Goal: Transaction & Acquisition: Obtain resource

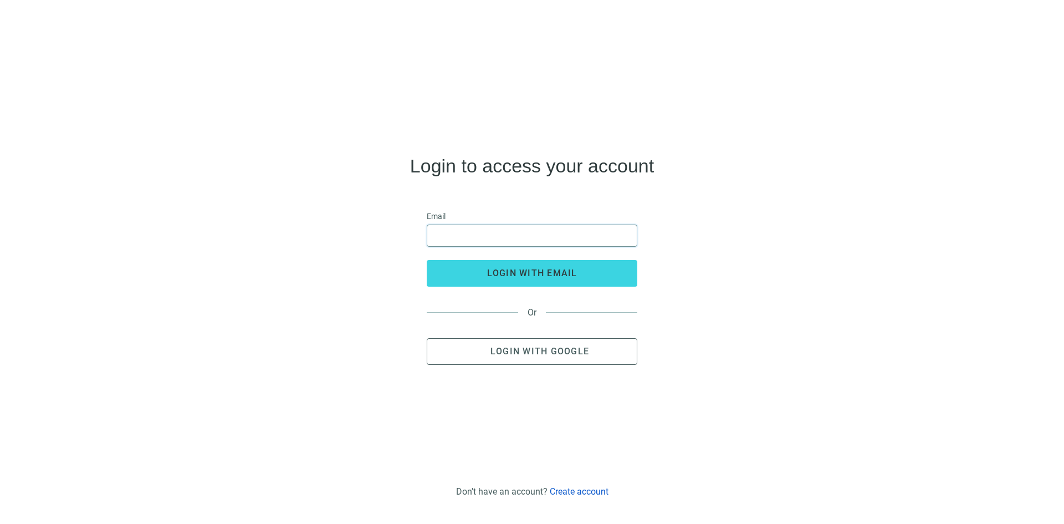
click at [567, 238] on input "email" at bounding box center [532, 235] width 196 height 21
type input "**********"
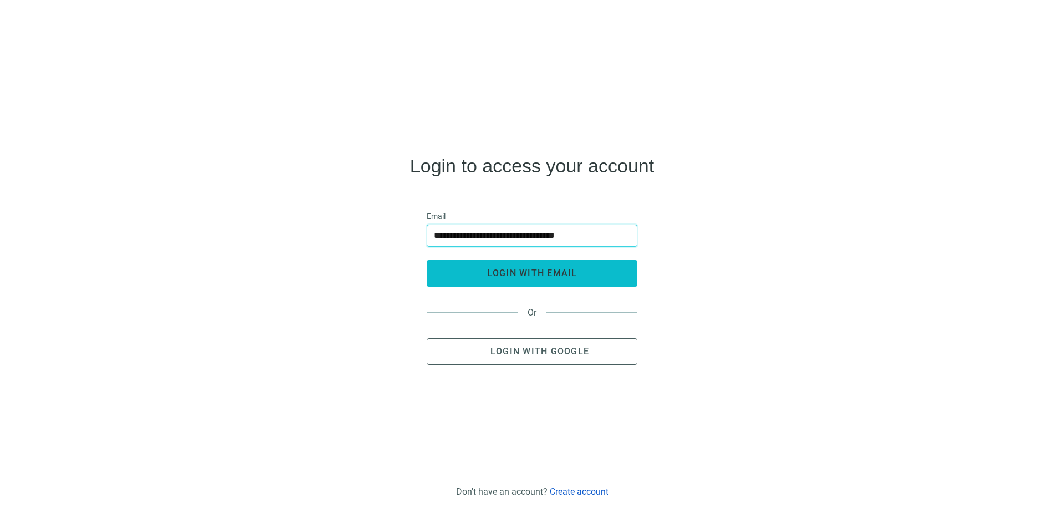
click at [578, 269] on button "login with email" at bounding box center [532, 273] width 211 height 27
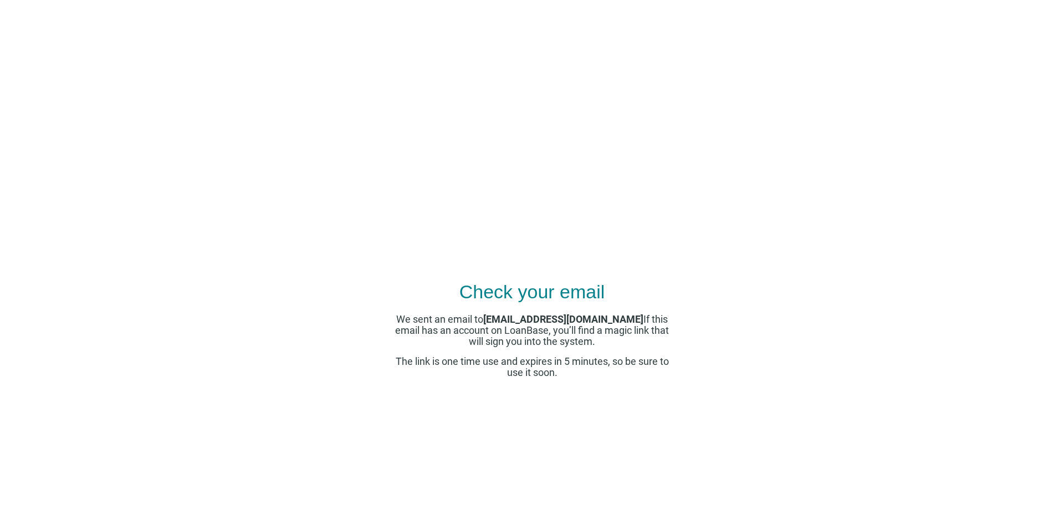
click at [582, 343] on span "We sent an email to jenwest@wildfigcommerciallending.com If this email has an a…" at bounding box center [532, 330] width 274 height 34
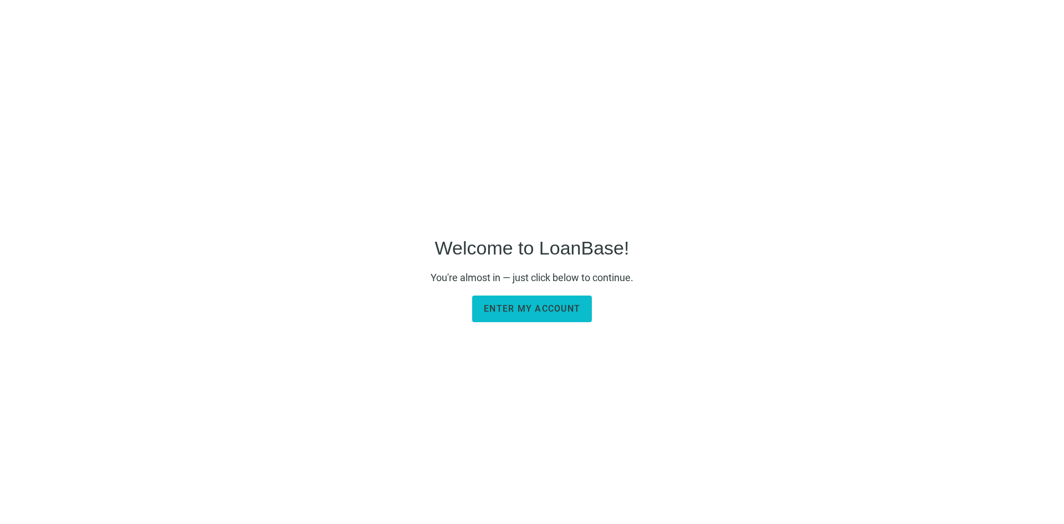
click at [552, 308] on span "Enter my account" at bounding box center [532, 308] width 96 height 11
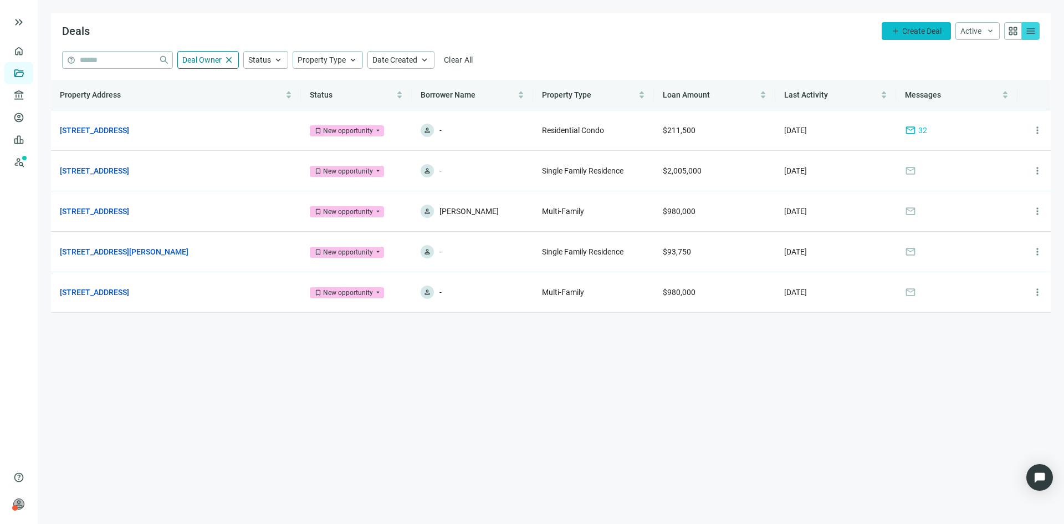
click at [913, 27] on span "Create Deal" at bounding box center [922, 31] width 39 height 9
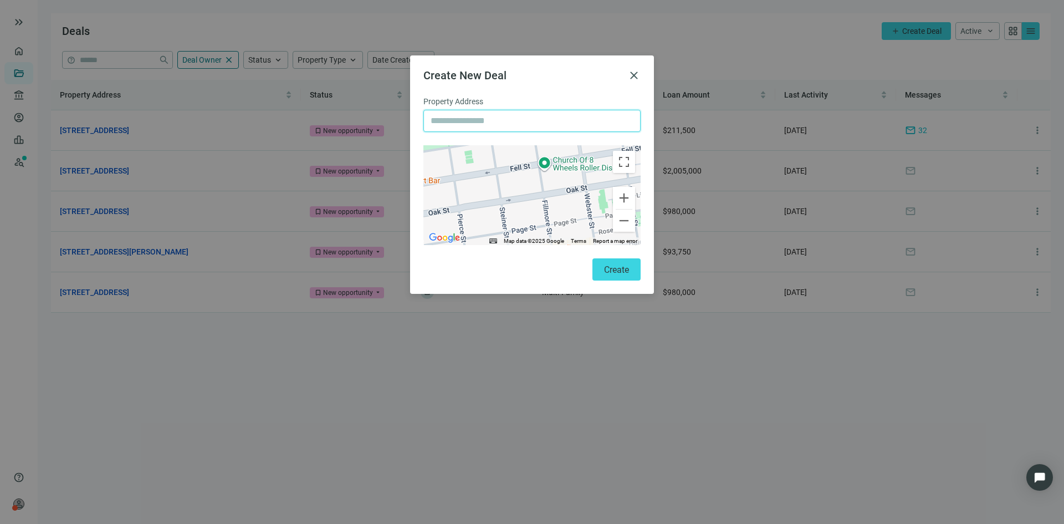
click at [458, 124] on input "text" at bounding box center [532, 120] width 203 height 21
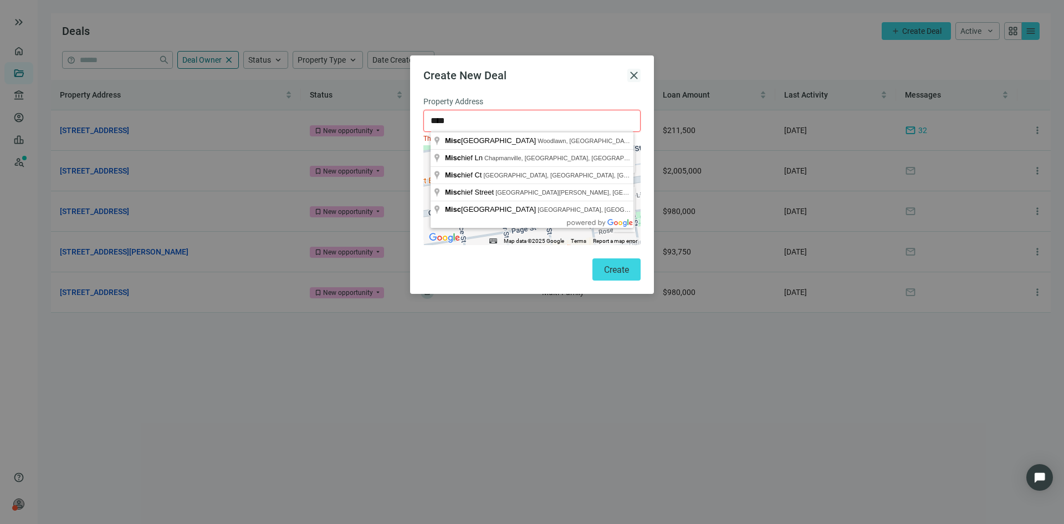
type input "****"
click at [634, 72] on span "close" at bounding box center [634, 75] width 13 height 13
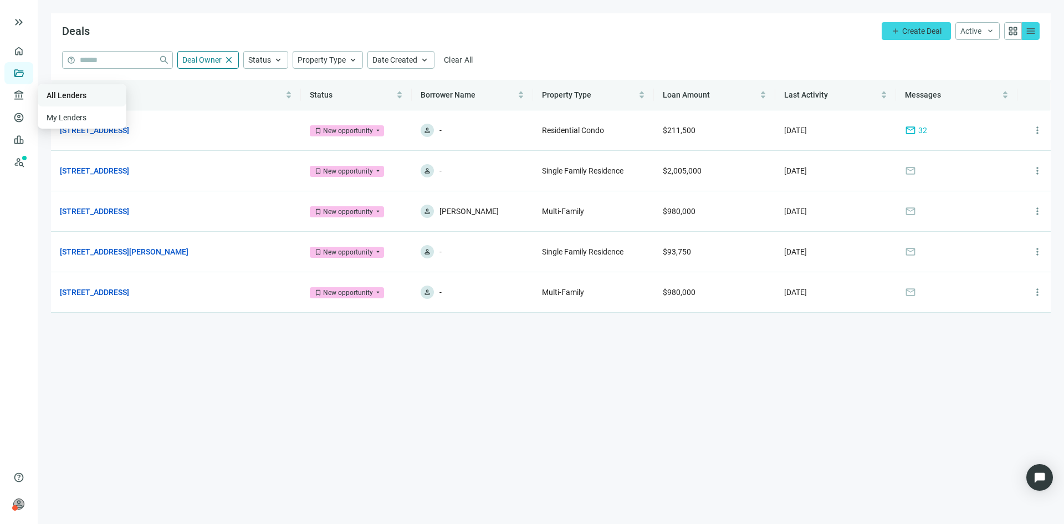
click at [83, 94] on link "All Lenders" at bounding box center [67, 95] width 40 height 9
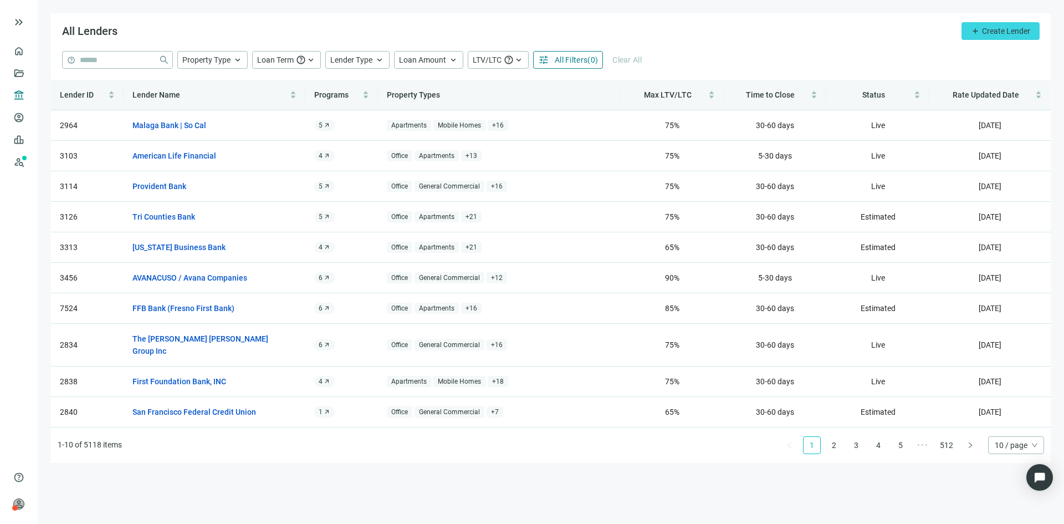
click at [569, 58] on span "All Filters" at bounding box center [571, 59] width 33 height 9
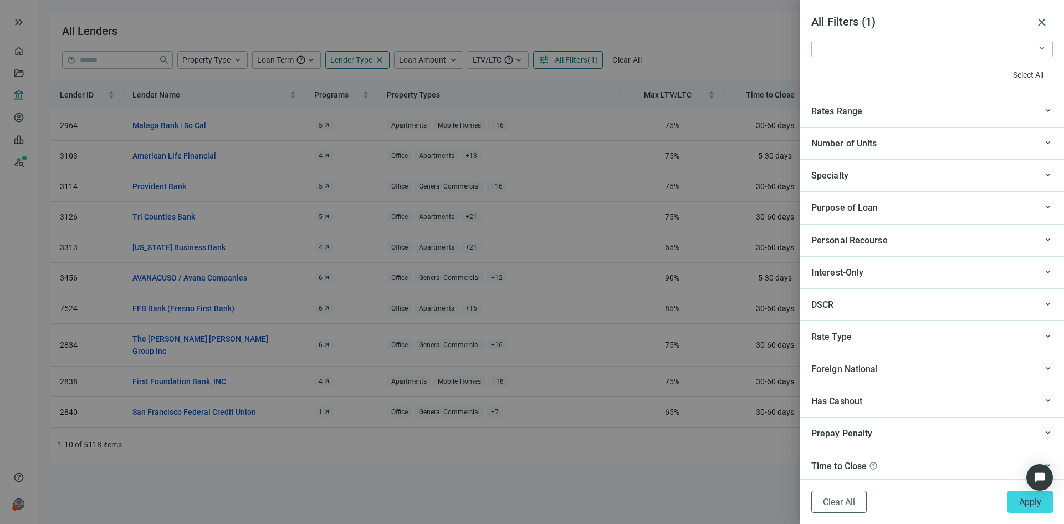
scroll to position [1092, 0]
click at [1037, 174] on div "keyboard_arrow_up" at bounding box center [1045, 172] width 17 height 12
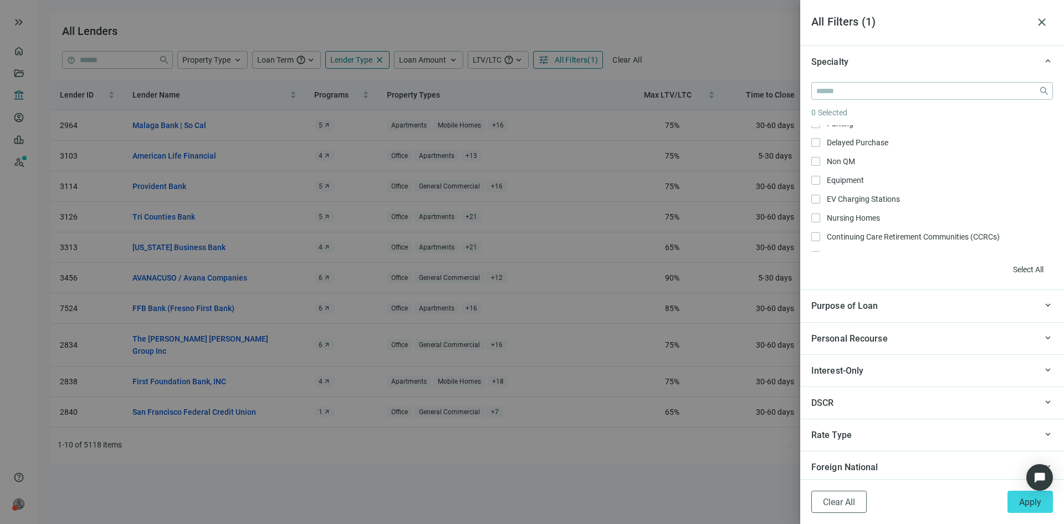
scroll to position [871, 0]
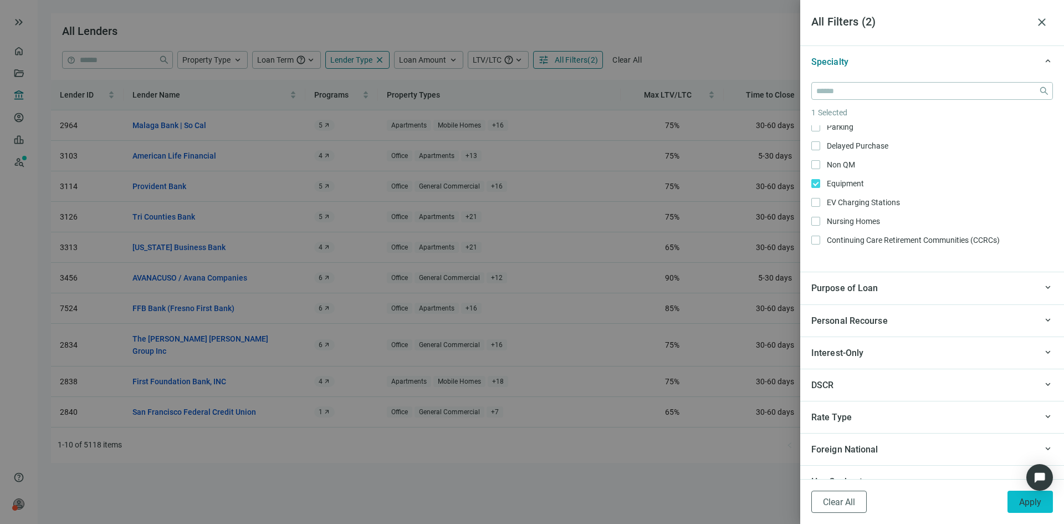
click at [1026, 502] on span "Apply" at bounding box center [1031, 502] width 22 height 11
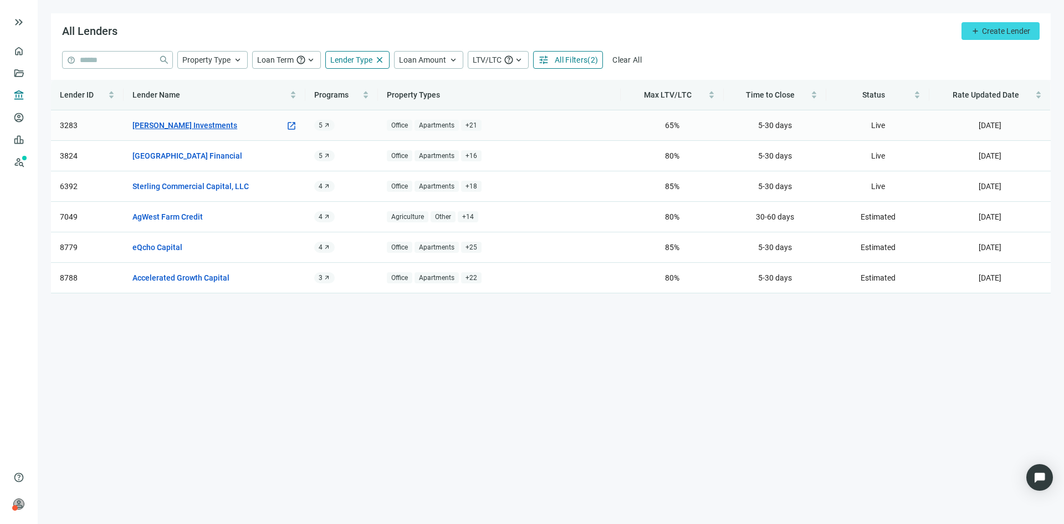
click at [164, 122] on link "[PERSON_NAME] Investments" at bounding box center [184, 125] width 105 height 12
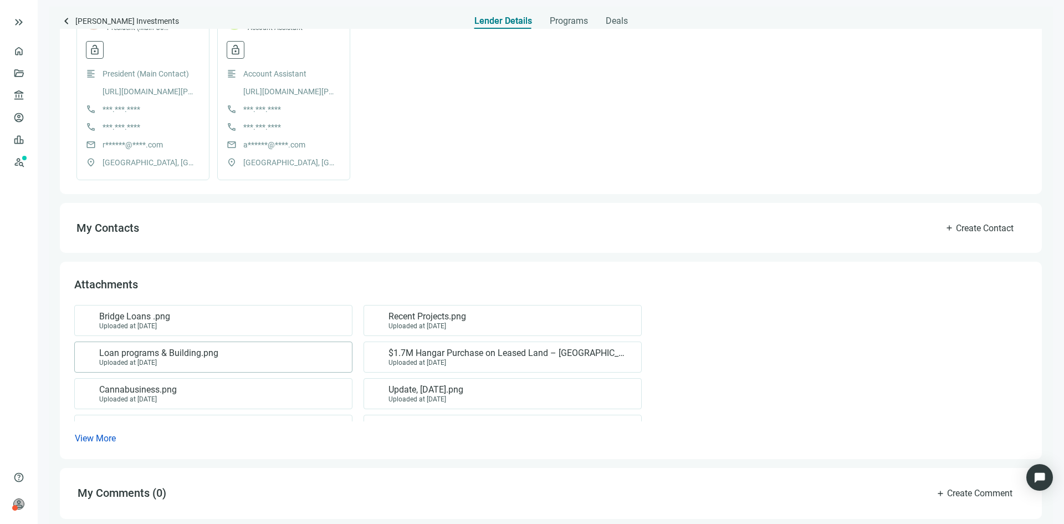
scroll to position [314, 0]
click at [100, 435] on span "View More" at bounding box center [95, 436] width 41 height 11
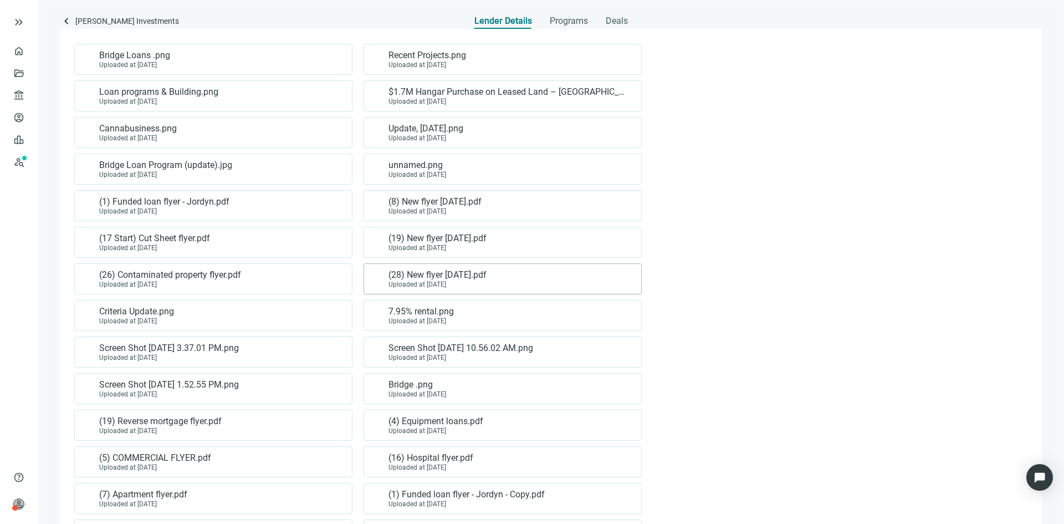
scroll to position [592, 0]
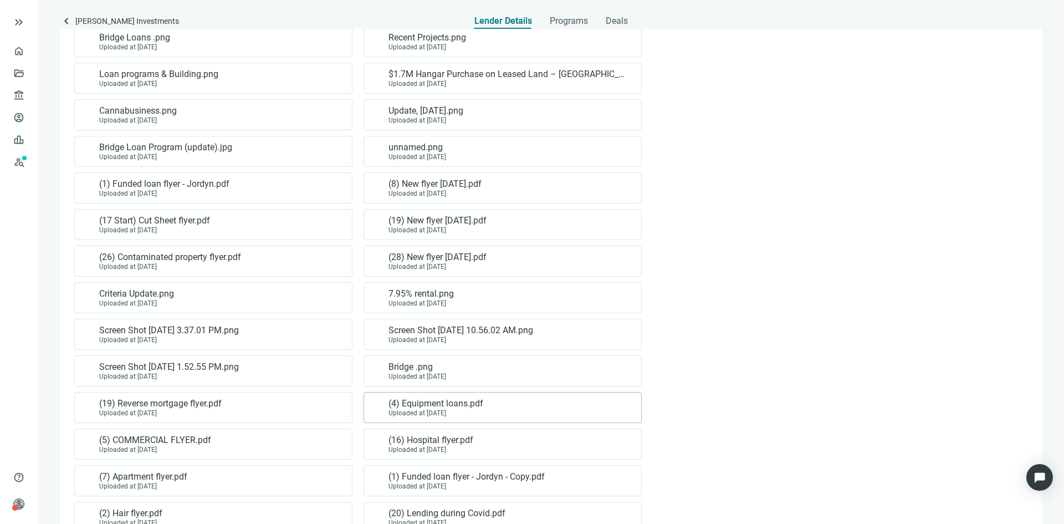
click at [434, 409] on span "(4) Equipment loans.pdf" at bounding box center [436, 403] width 95 height 11
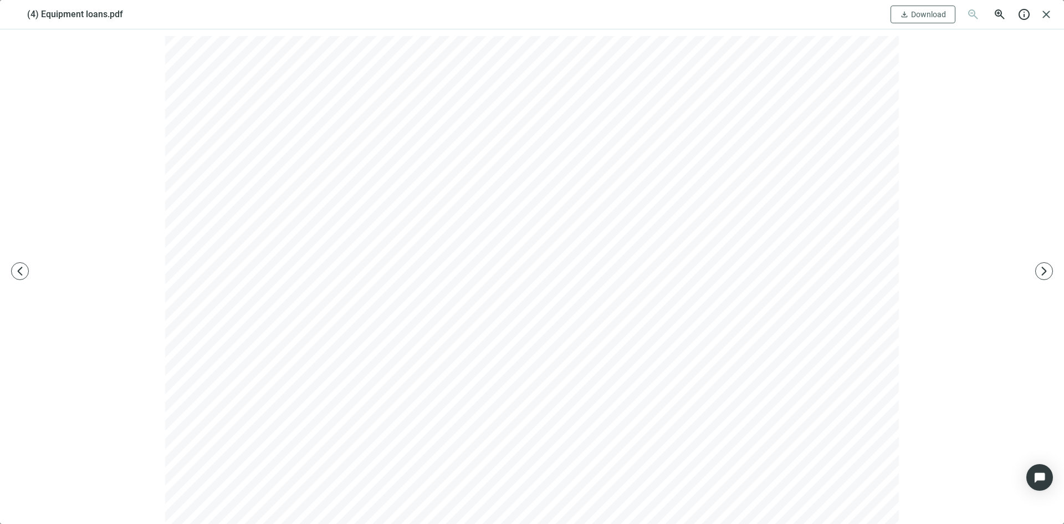
scroll to position [0, 0]
click at [927, 11] on span "Download" at bounding box center [928, 14] width 35 height 9
click at [16, 269] on span "arrow_back_ios_new" at bounding box center [19, 271] width 11 height 11
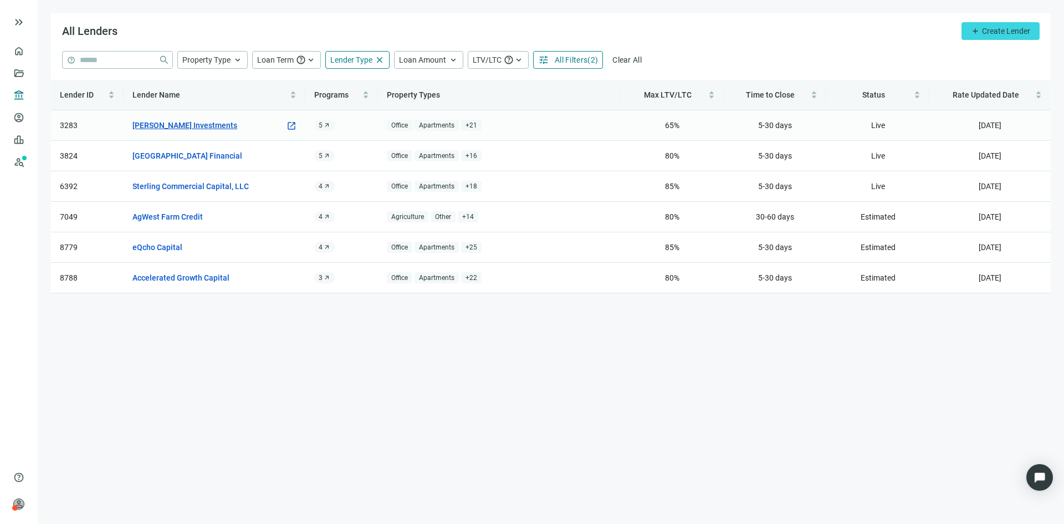
click at [178, 119] on link "[PERSON_NAME] Investments" at bounding box center [184, 125] width 105 height 12
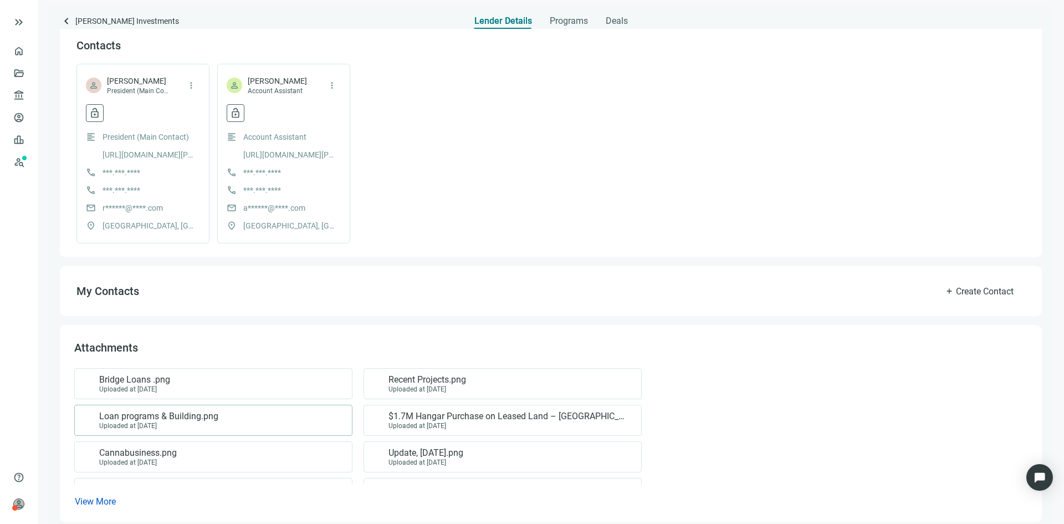
scroll to position [314, 0]
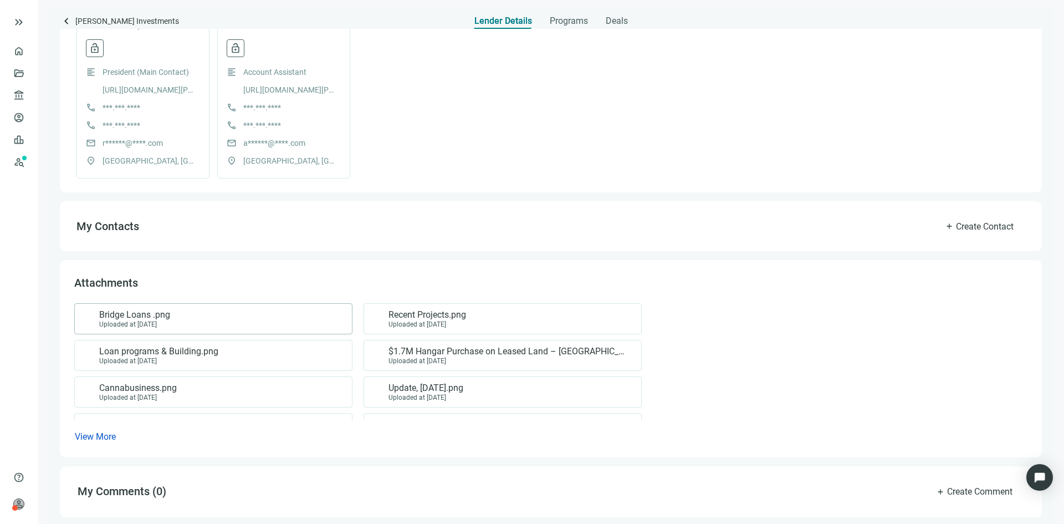
click at [144, 319] on span "Bridge Loans .png" at bounding box center [134, 314] width 71 height 11
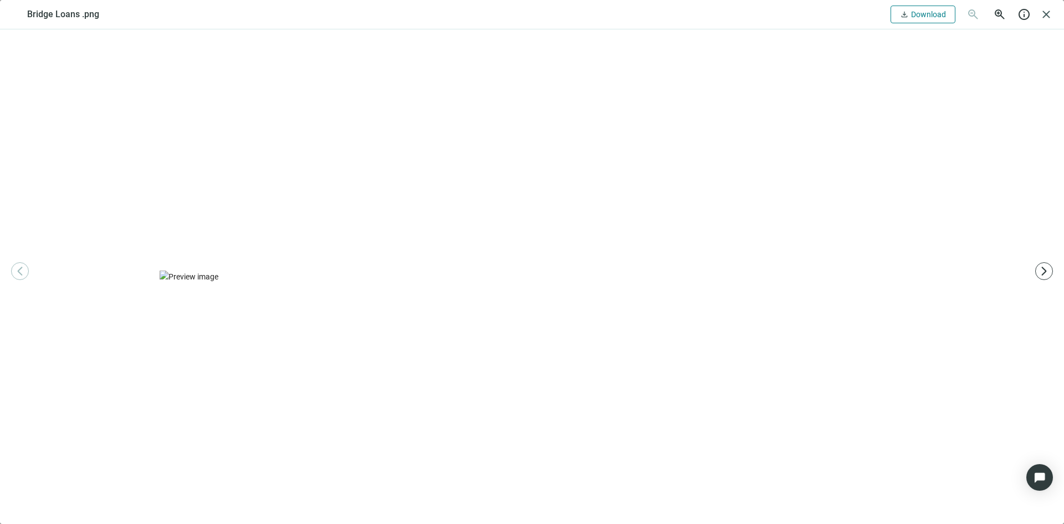
click at [926, 10] on span "Download" at bounding box center [928, 14] width 35 height 9
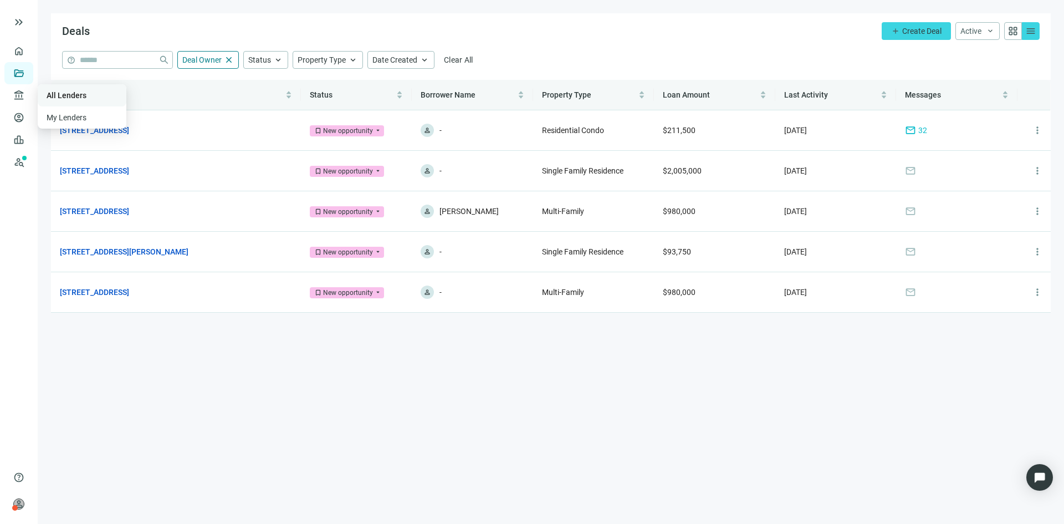
click at [70, 94] on link "All Lenders" at bounding box center [67, 95] width 40 height 9
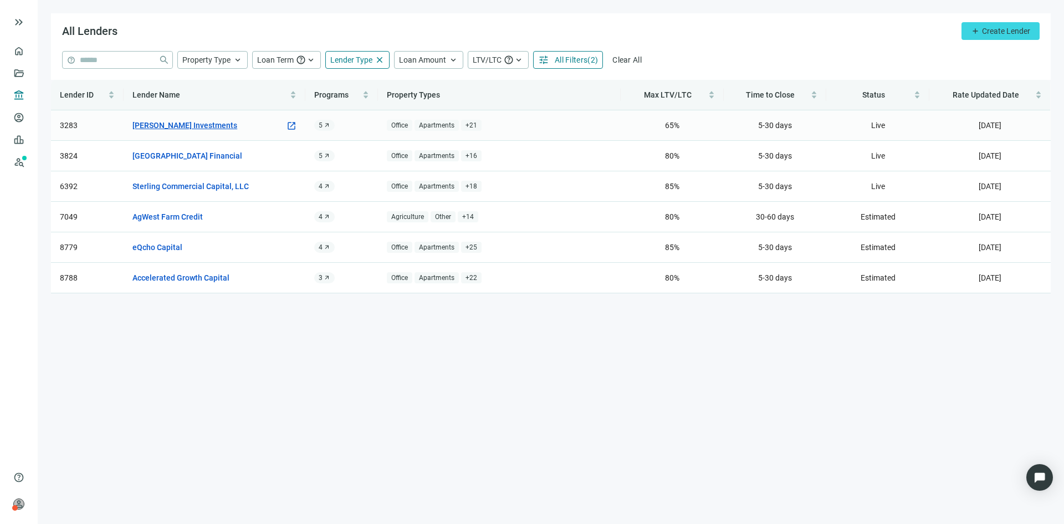
click at [176, 124] on link "[PERSON_NAME] Investments" at bounding box center [184, 125] width 105 height 12
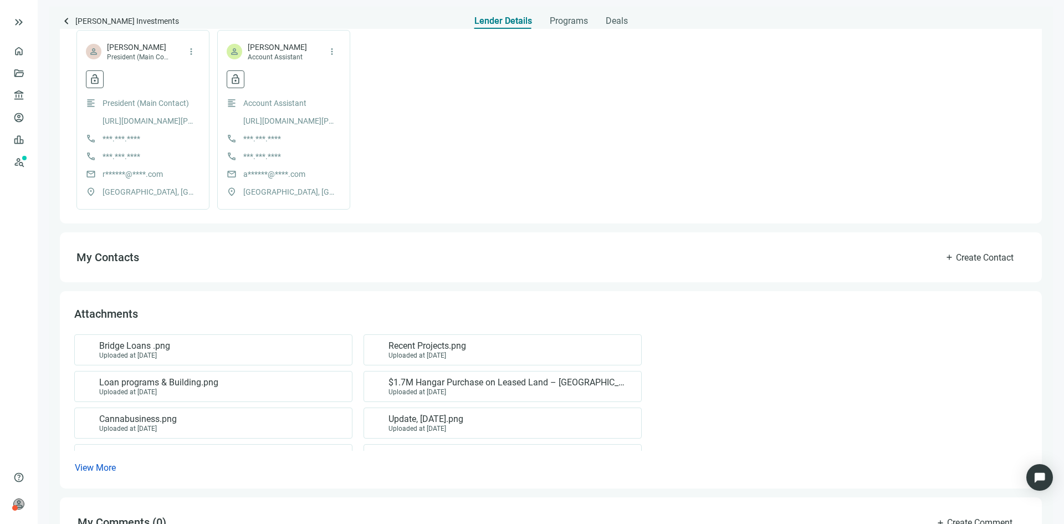
scroll to position [314, 0]
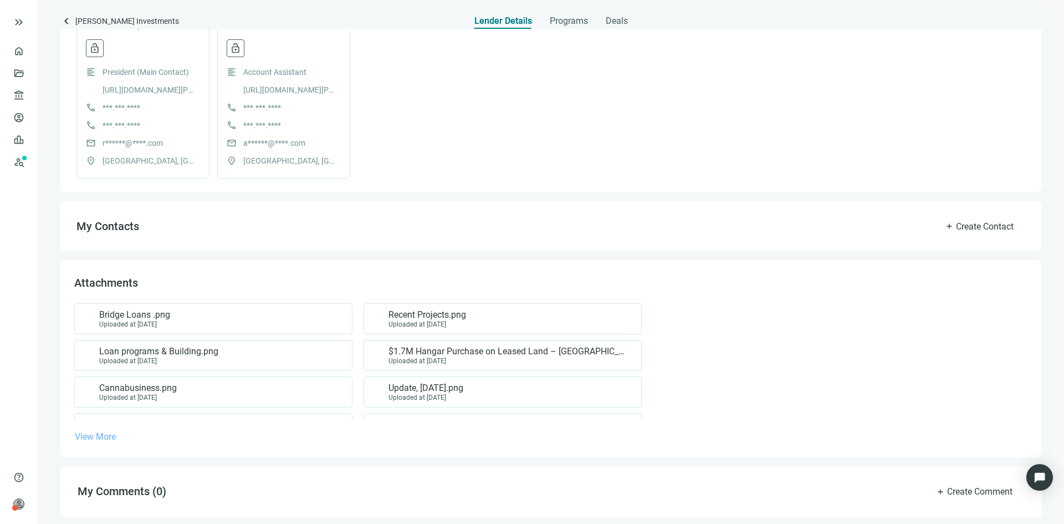
click at [84, 435] on span "View More" at bounding box center [95, 436] width 41 height 11
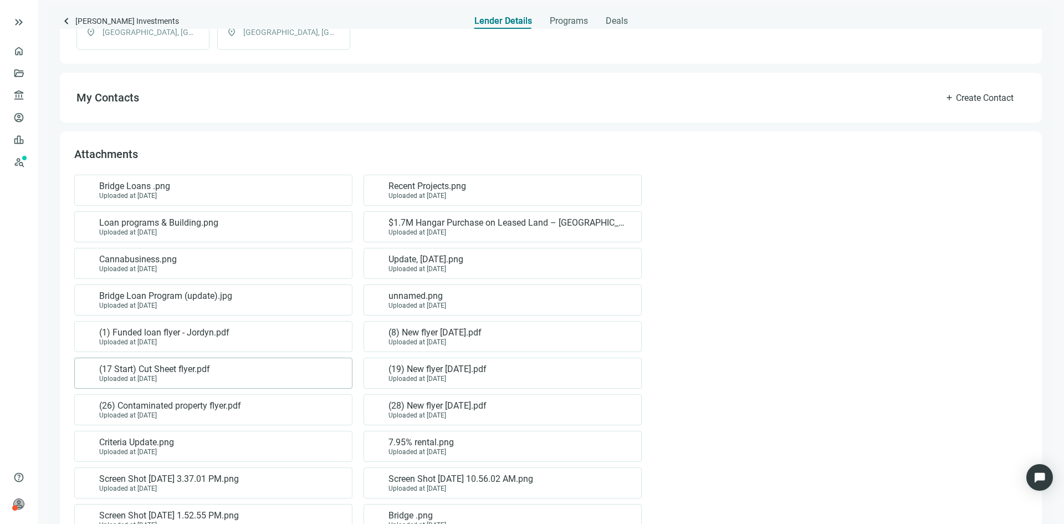
scroll to position [481, 0]
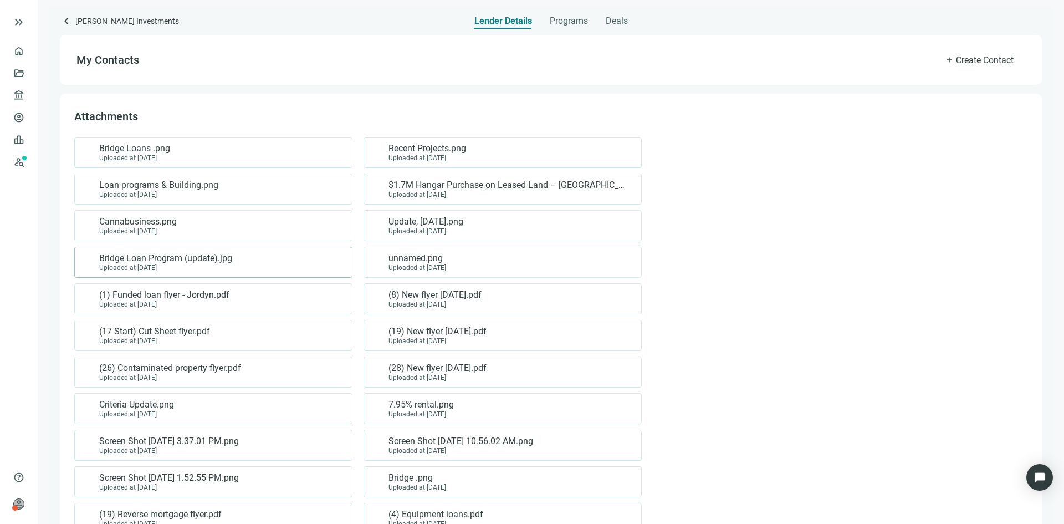
click at [167, 259] on span "Bridge Loan Program (update).jpg" at bounding box center [165, 258] width 133 height 11
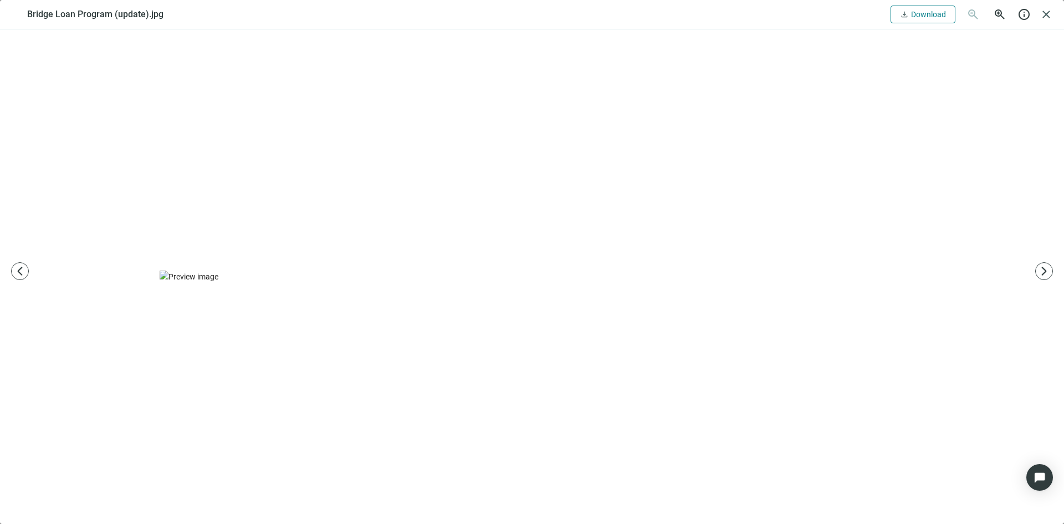
click at [909, 16] on span "download" at bounding box center [904, 14] width 9 height 9
click at [1048, 15] on span "close" at bounding box center [1046, 14] width 13 height 13
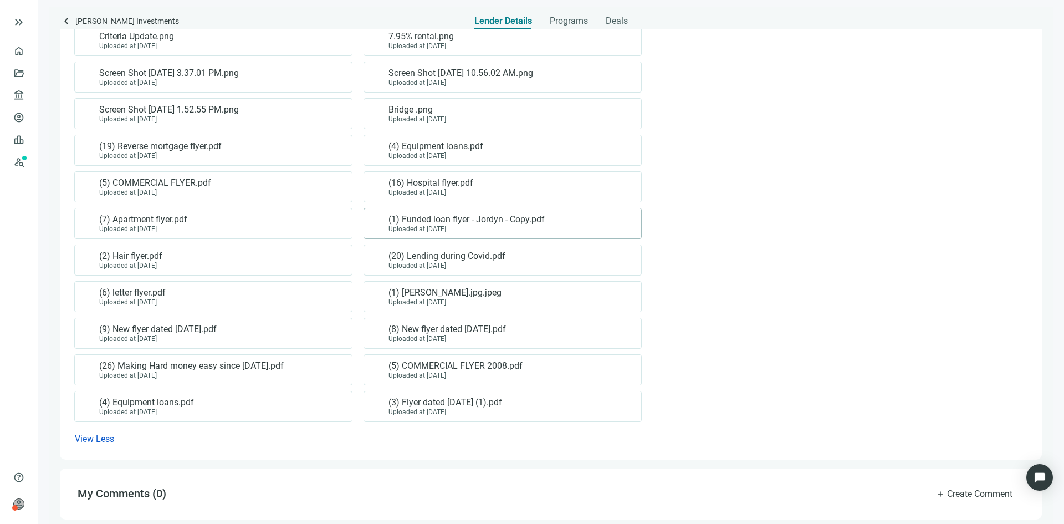
scroll to position [851, 0]
click at [439, 150] on div "Uploaded at [DATE]" at bounding box center [436, 154] width 95 height 8
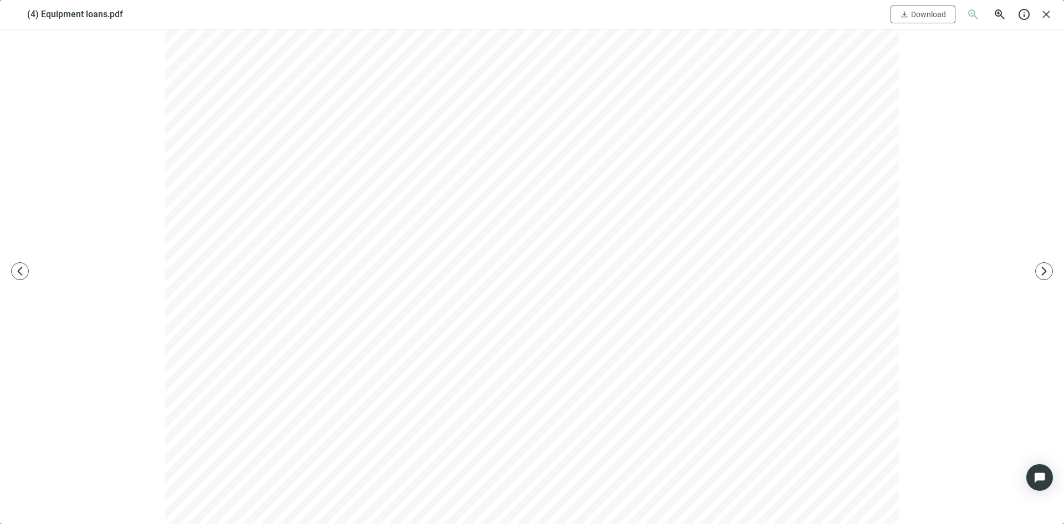
scroll to position [467, 0]
click at [1051, 12] on span "close" at bounding box center [1046, 14] width 13 height 13
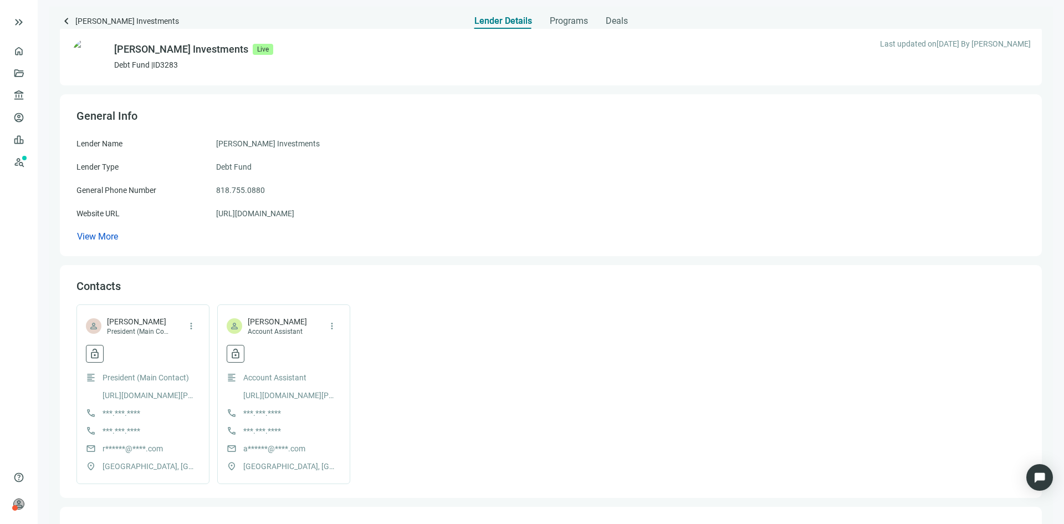
scroll to position [0, 0]
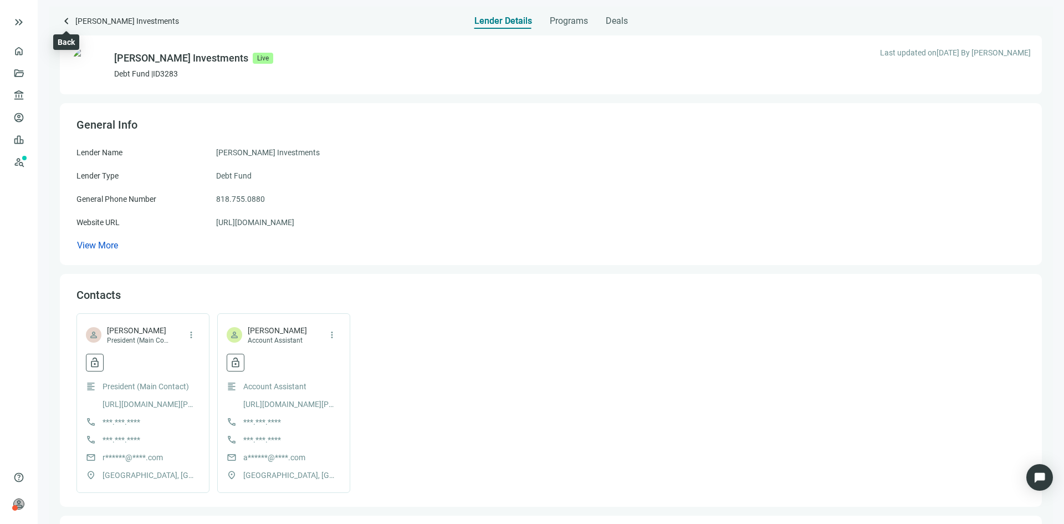
click at [67, 21] on span "keyboard_arrow_left" at bounding box center [66, 20] width 13 height 13
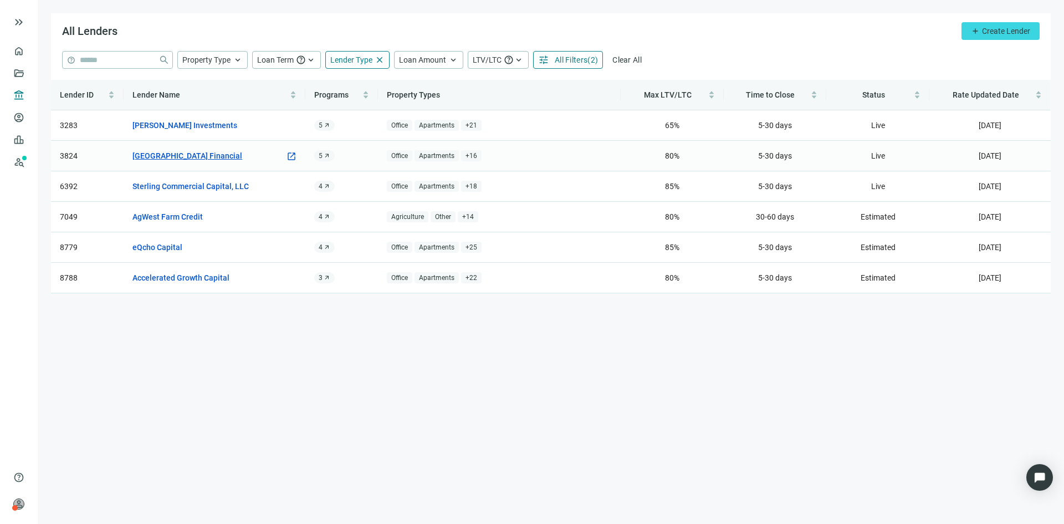
click at [192, 155] on link "[GEOGRAPHIC_DATA] Financial" at bounding box center [187, 156] width 110 height 12
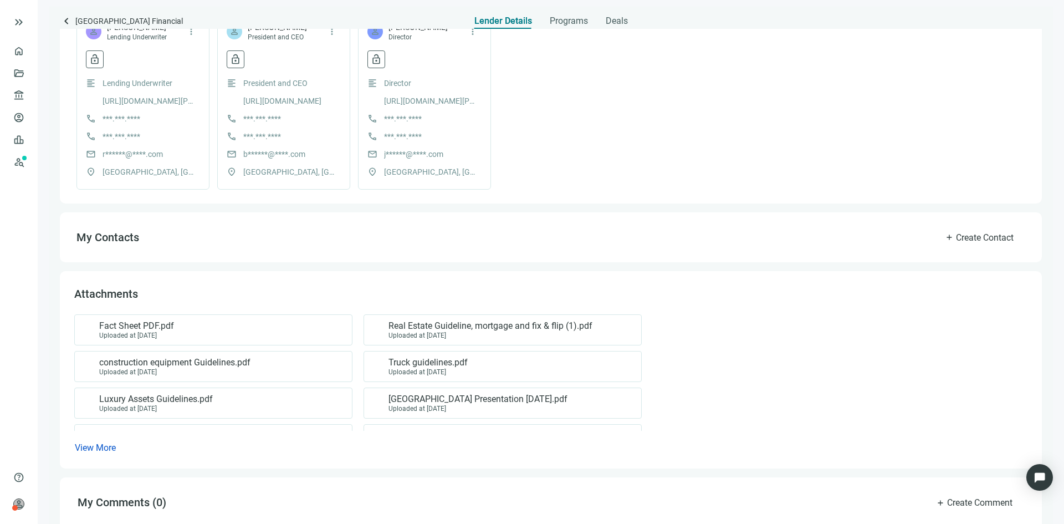
scroll to position [314, 0]
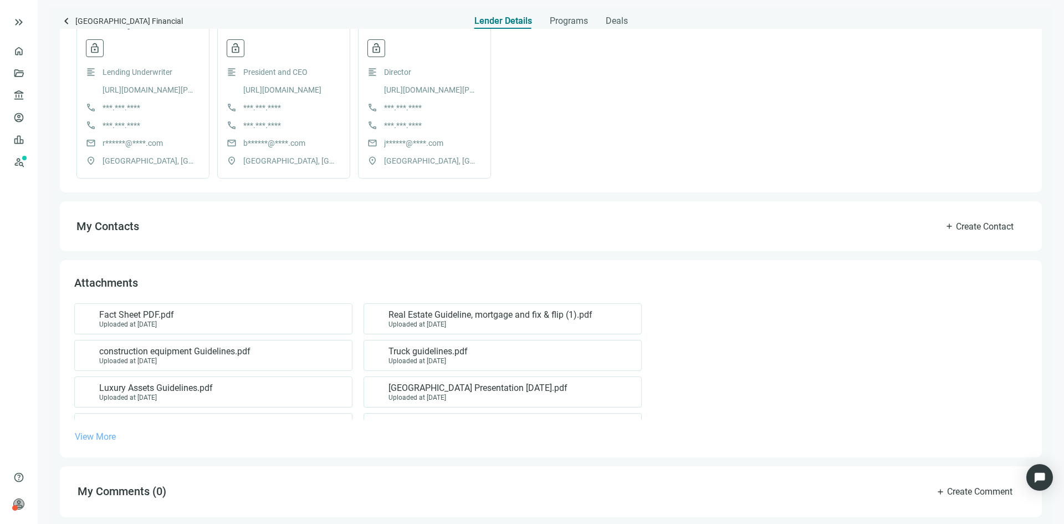
click at [90, 439] on span "View More" at bounding box center [95, 436] width 41 height 11
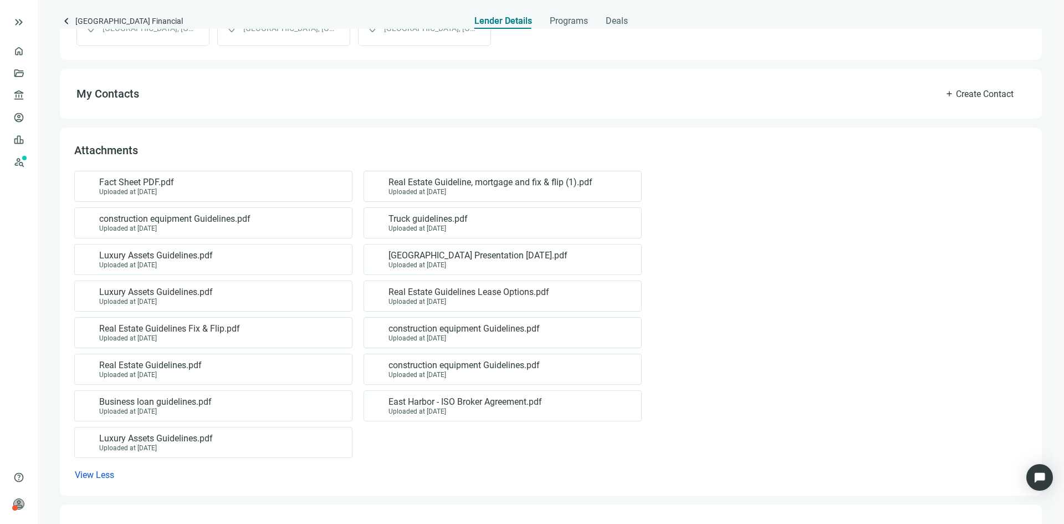
scroll to position [481, 0]
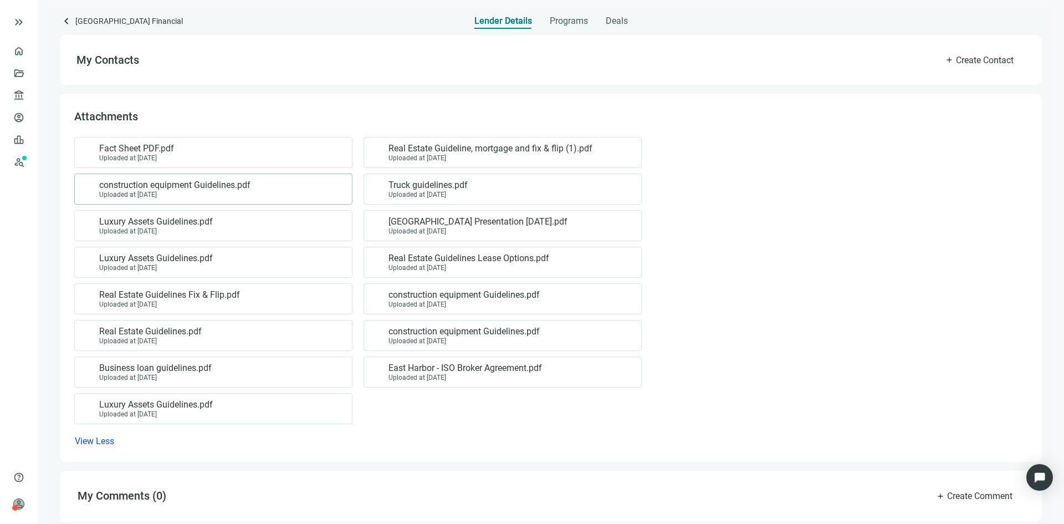
click at [170, 193] on div "Uploaded at 08.02.2025" at bounding box center [174, 195] width 151 height 8
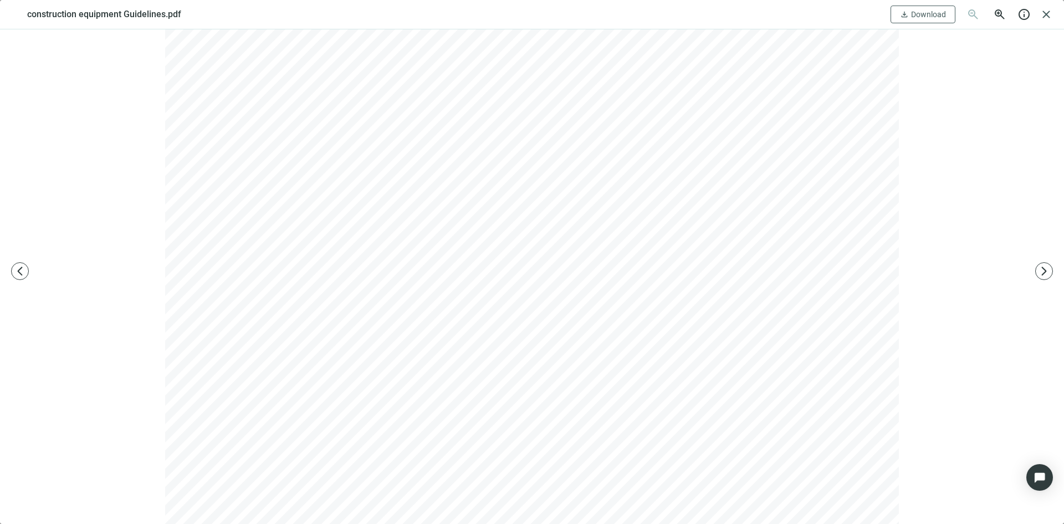
scroll to position [111, 0]
click at [977, 222] on div at bounding box center [532, 276] width 1064 height 495
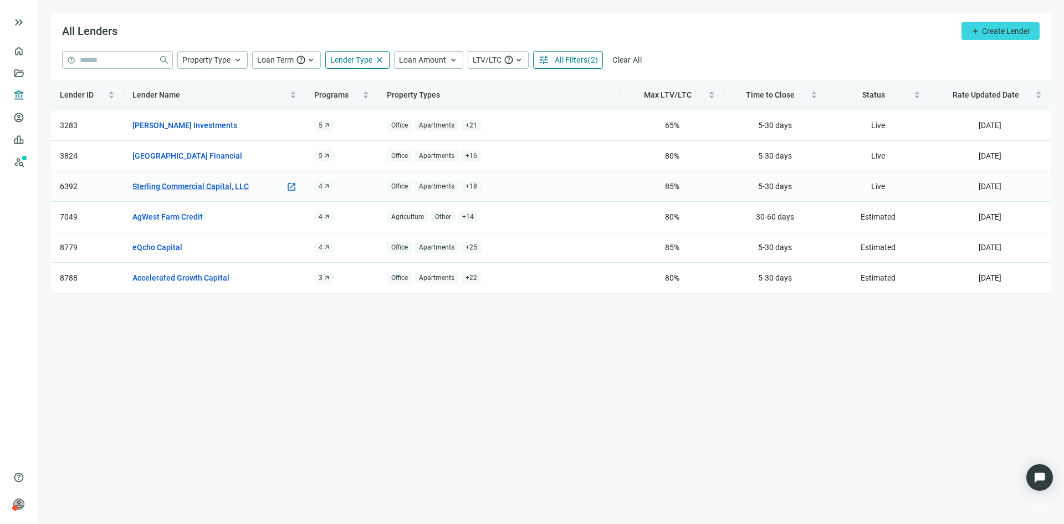
click at [186, 186] on link "Sterling Commercial Capital, LLC" at bounding box center [190, 186] width 116 height 12
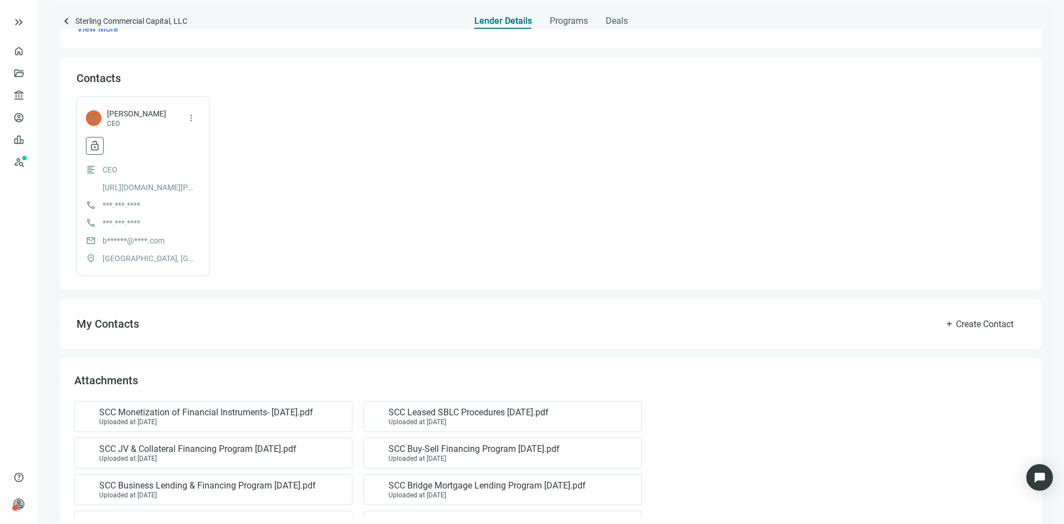
scroll to position [338, 0]
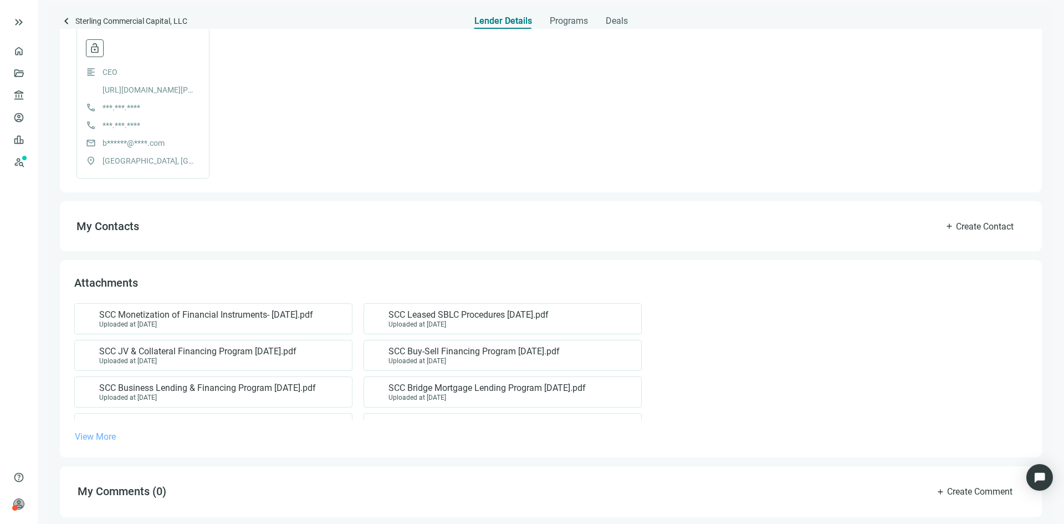
click at [96, 437] on span "View More" at bounding box center [95, 436] width 41 height 11
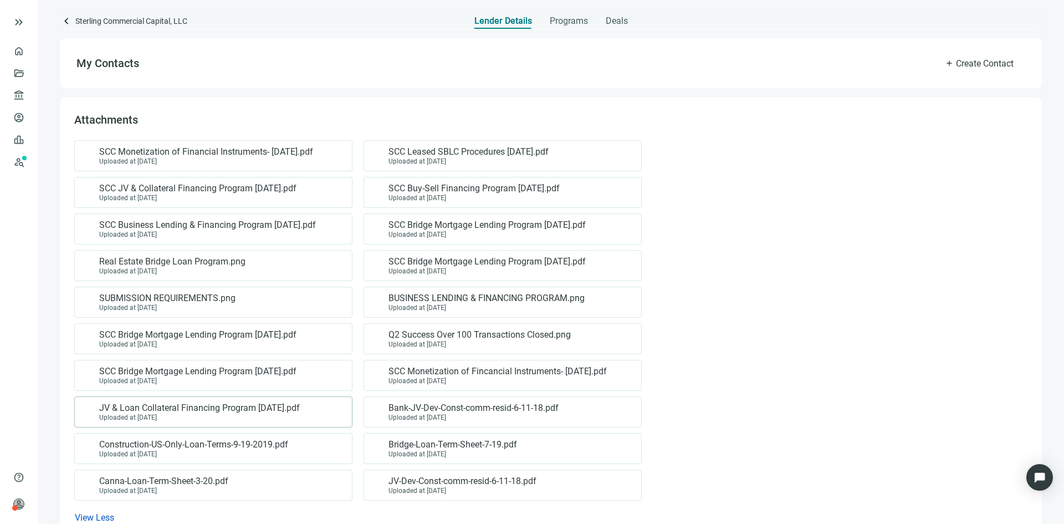
scroll to position [504, 0]
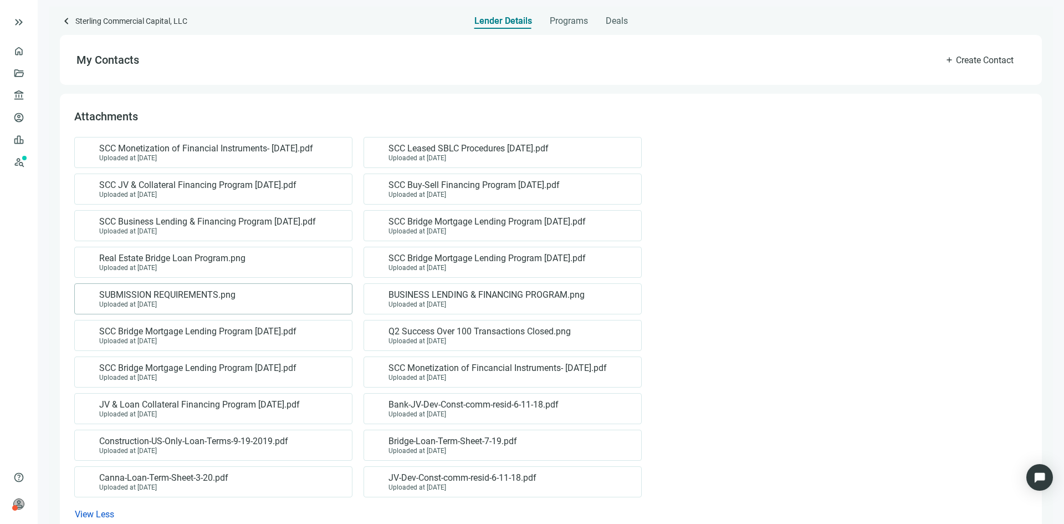
click at [172, 296] on span "SUBMISSION REQUIREMENTS.png" at bounding box center [167, 294] width 136 height 11
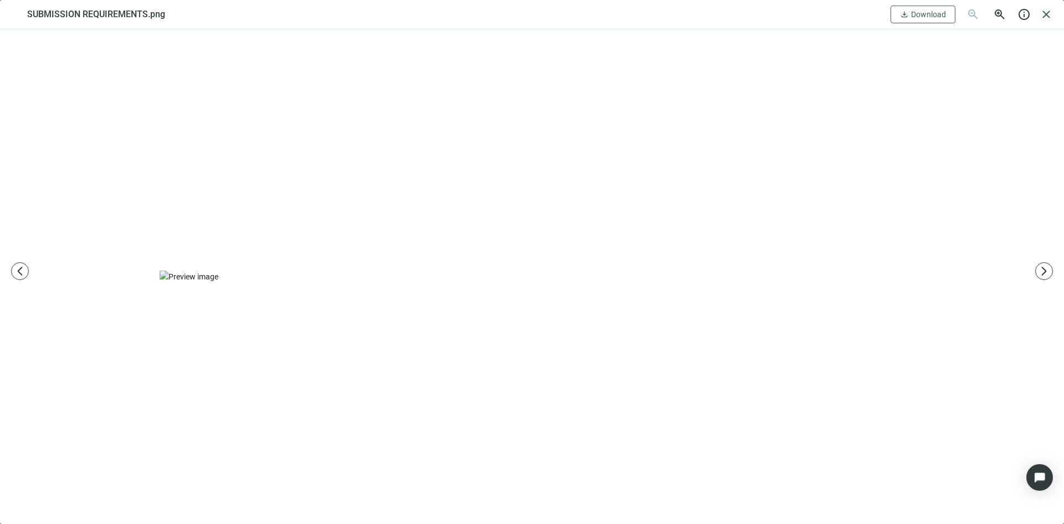
click at [1046, 16] on span "close" at bounding box center [1046, 14] width 13 height 13
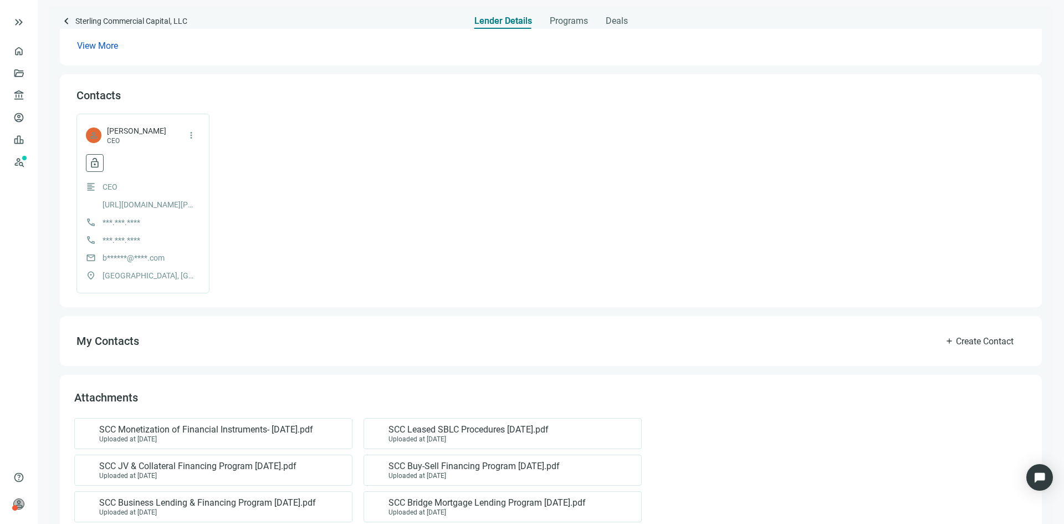
scroll to position [193, 0]
